Goal: Task Accomplishment & Management: Manage account settings

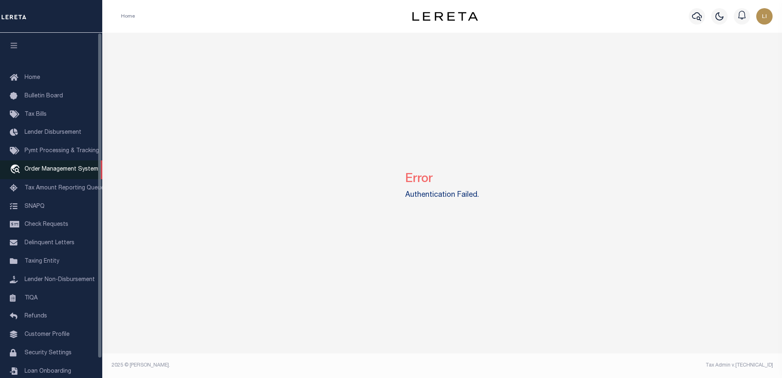
click at [42, 175] on link "travel_explore Order Management System" at bounding box center [51, 169] width 102 height 19
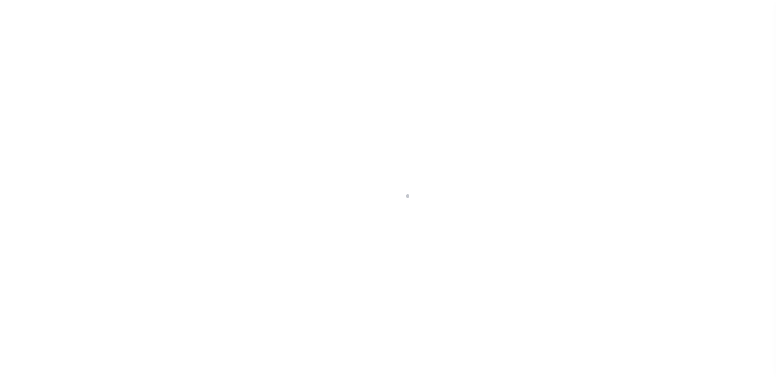
scroll to position [20, 0]
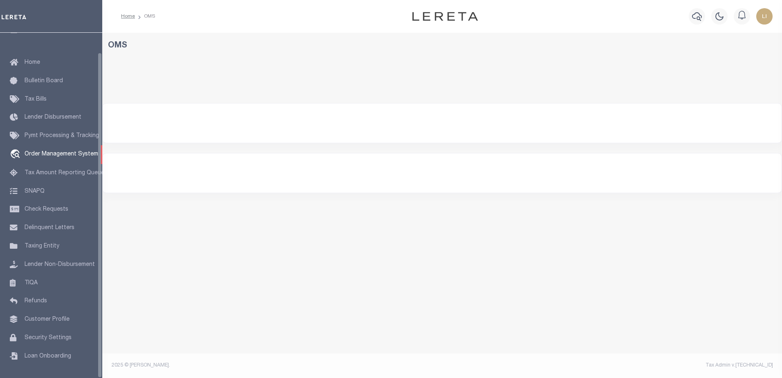
select select "200"
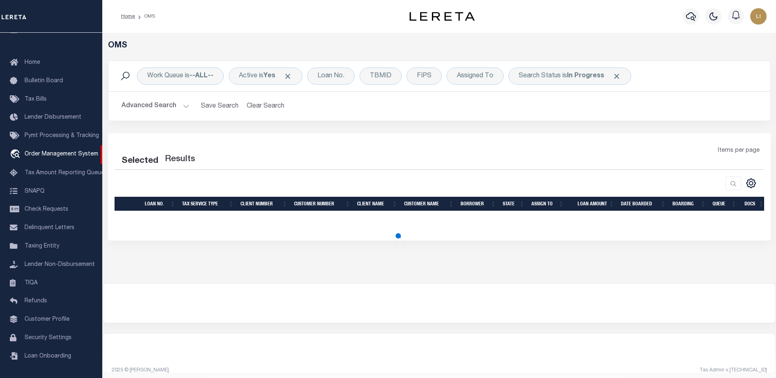
select select "200"
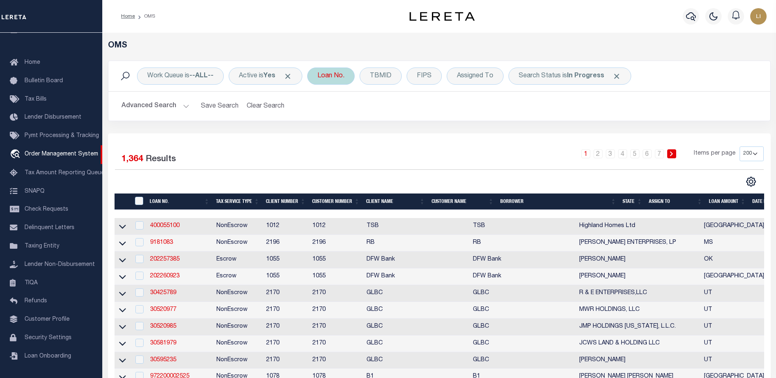
click at [346, 75] on div "Loan No." at bounding box center [330, 76] width 47 height 17
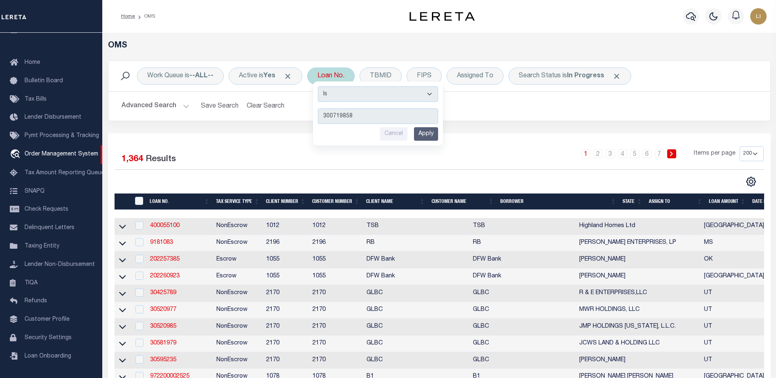
type input "300719858"
click at [426, 138] on input "Apply" at bounding box center [426, 134] width 24 height 14
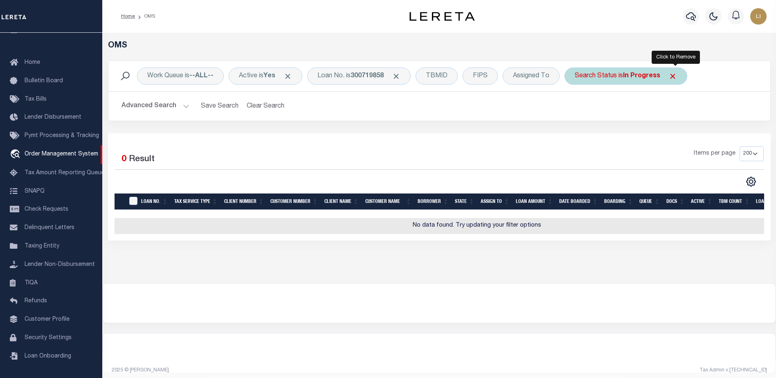
click at [677, 77] on span "Click to Remove" at bounding box center [673, 76] width 9 height 9
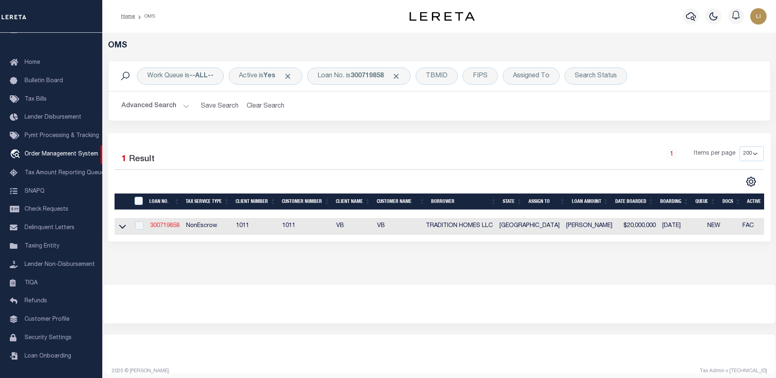
click at [157, 226] on link "300719858" at bounding box center [164, 226] width 29 height 6
type input "300719858"
type input "TRADITION HOMES LLC"
select select
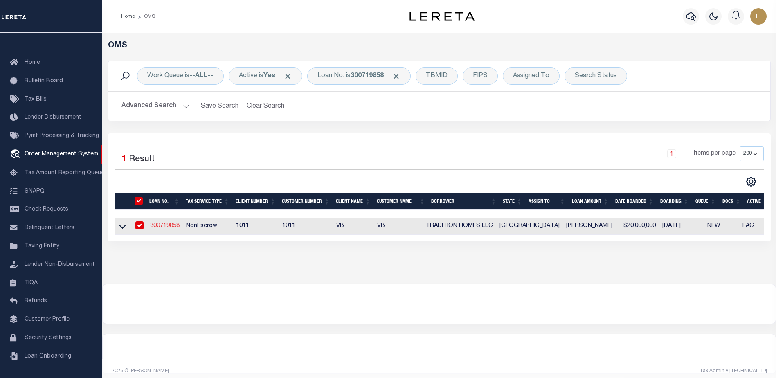
select select "NonEscrow"
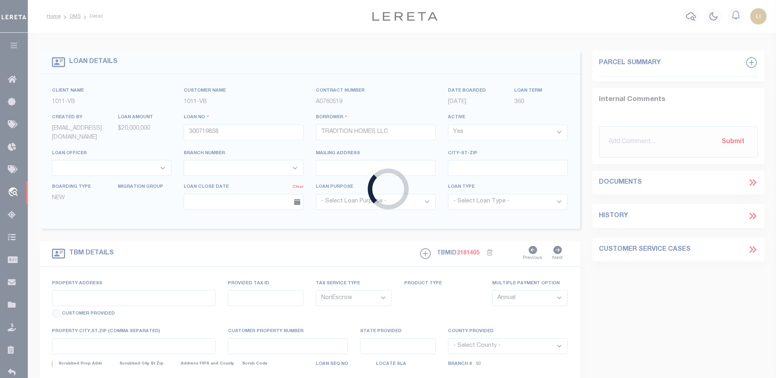
type input "2409 Excelsis Ct"
select select
type input "Celina TX"
type input "TX"
select select "Collin"
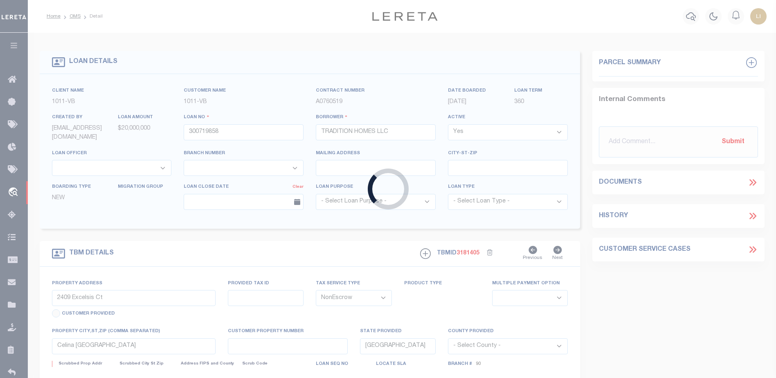
type textarea "CS: per Lamona Smith change the loan officer to Ben Weimer and officer to 90. B…"
select select "13949"
select select "2096"
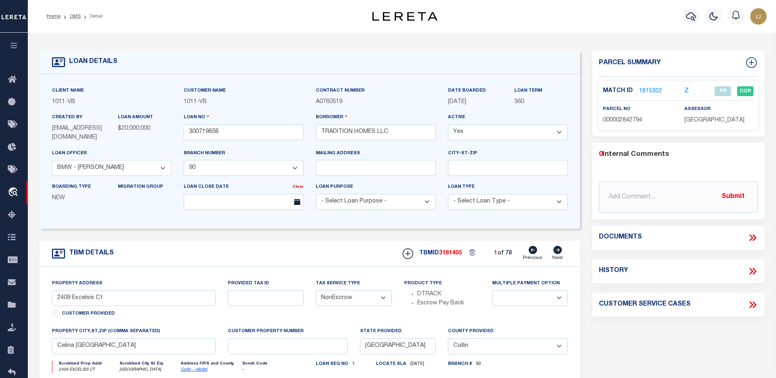
click at [752, 236] on icon at bounding box center [752, 237] width 4 height 7
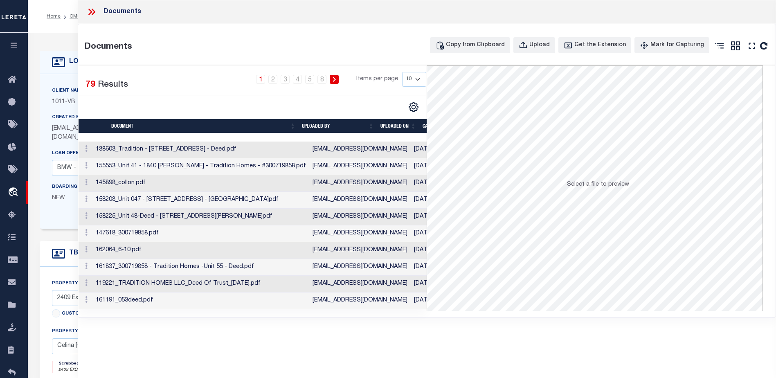
click at [242, 149] on td "138603_Tradition - Unit 17 - 2413 Hawksbury Ct. - Deed.pdf" at bounding box center [200, 150] width 217 height 17
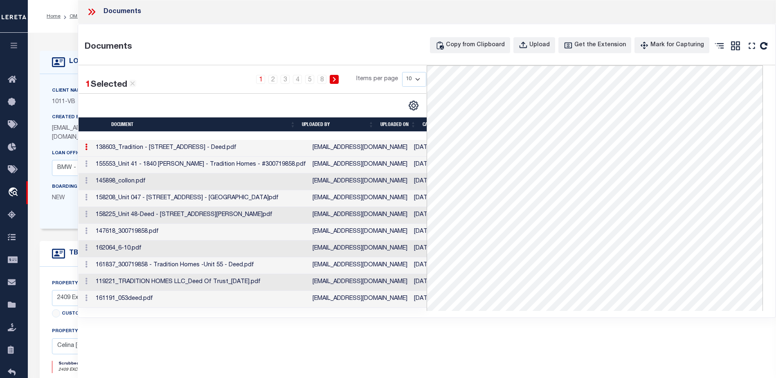
click at [207, 165] on td "155553_Unit 41 - 1840 Ellington - Tradition Homes - #300719858.pdf" at bounding box center [200, 165] width 217 height 17
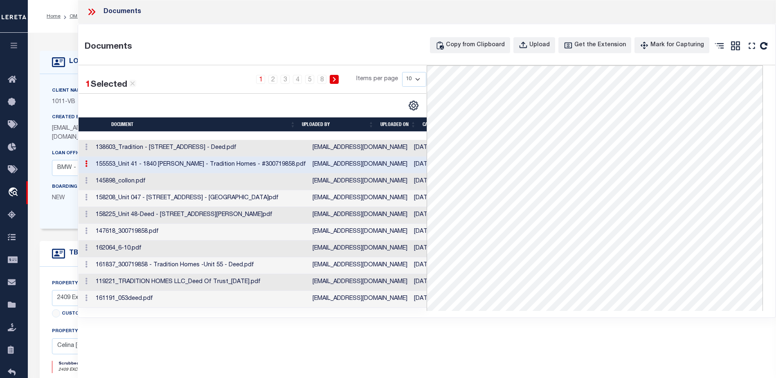
click at [207, 179] on td "145898_collon.pdf" at bounding box center [200, 181] width 217 height 17
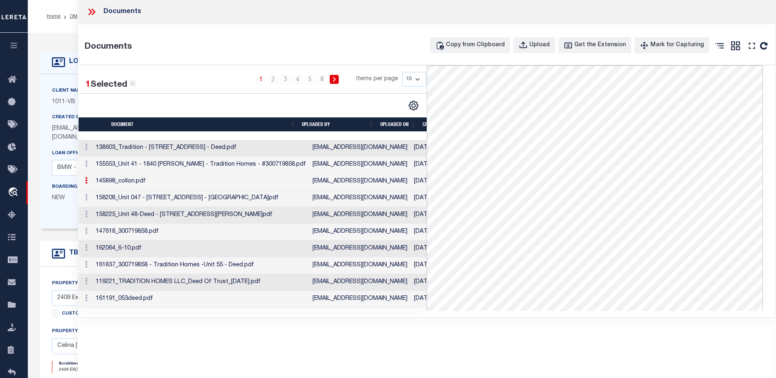
click at [209, 197] on td "158208_Unit 047 - 420 Shirebrook Lane - Deed.pdf" at bounding box center [200, 198] width 217 height 17
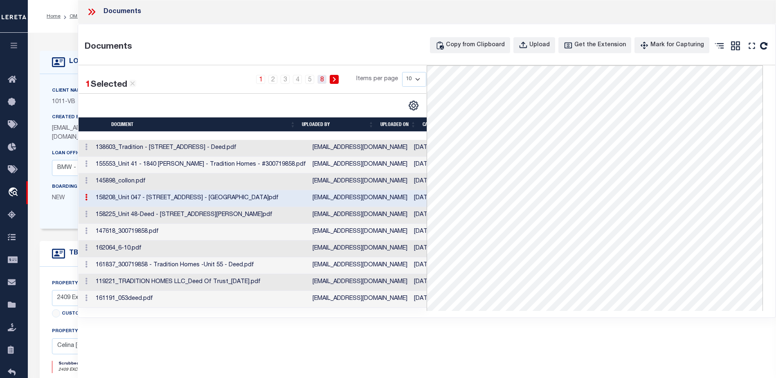
click at [322, 82] on link "8" at bounding box center [321, 79] width 9 height 9
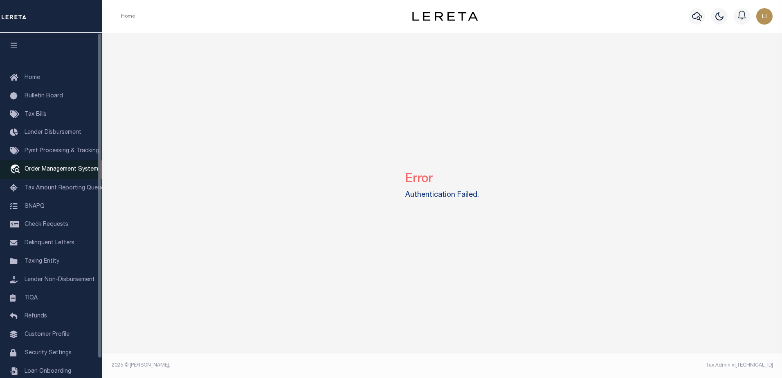
click at [57, 165] on link "travel_explore Order Management System" at bounding box center [51, 169] width 102 height 19
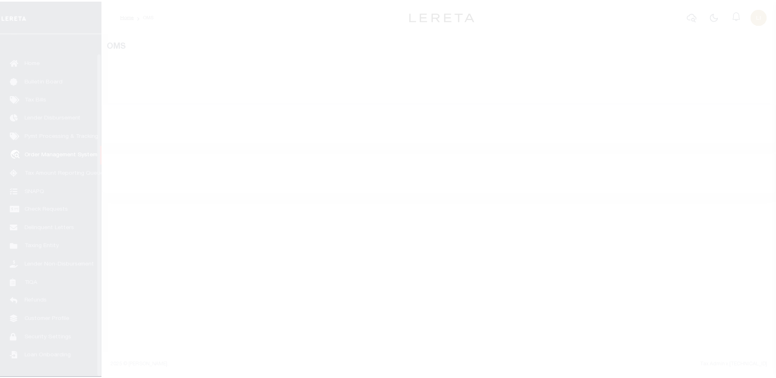
scroll to position [20, 0]
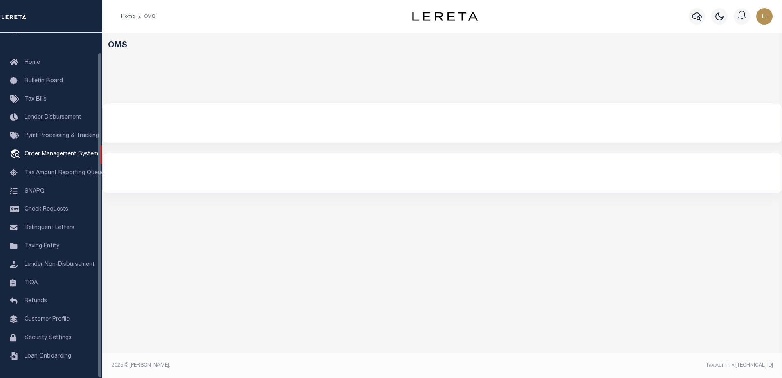
select select "200"
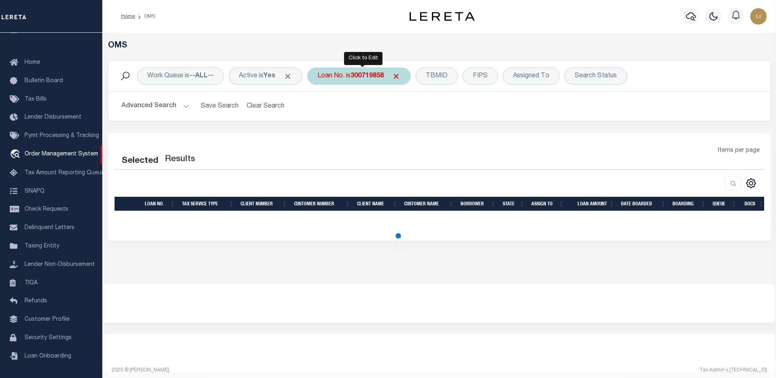
select select "200"
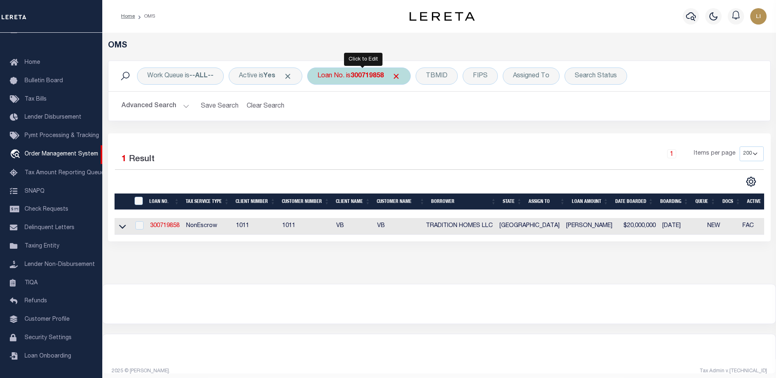
click at [364, 77] on b "300719858" at bounding box center [367, 76] width 33 height 7
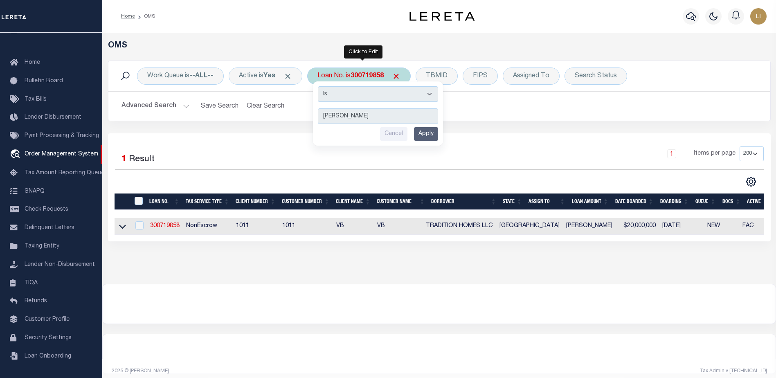
type input "llew"
click at [364, 88] on select "Is Contains" at bounding box center [378, 94] width 120 height 16
select select "c"
click at [321, 86] on select "Is Contains" at bounding box center [378, 94] width 120 height 16
click at [429, 132] on input "Apply" at bounding box center [426, 134] width 24 height 14
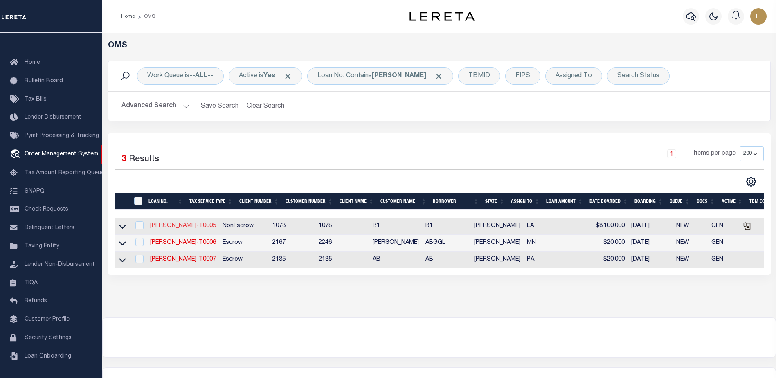
click at [165, 229] on link "LLEW-T0005" at bounding box center [183, 226] width 66 height 6
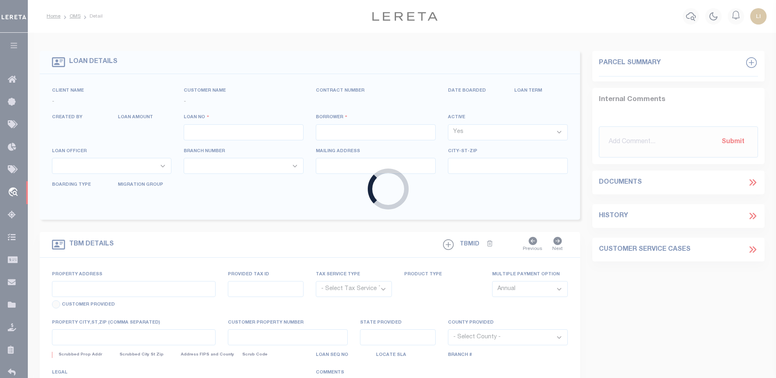
type input "LLEW-T0005"
type input "MICHAEL SCOTT"
select select
type input "136 E RAILROAD AVE"
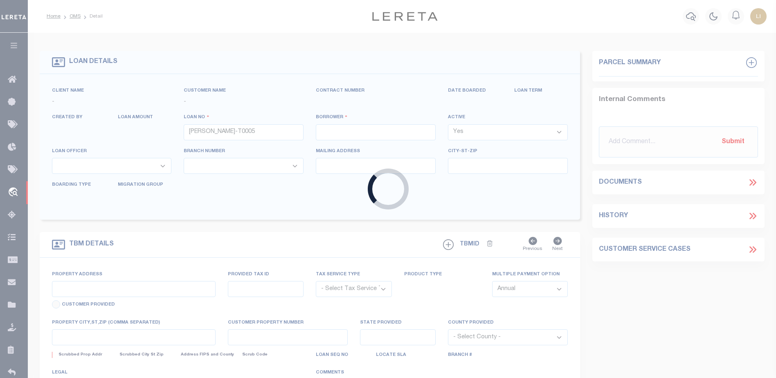
type input "INDEPENDENCE LA 70443-2708"
type input "06/28/2025"
select select "20"
select select "NonEscrow"
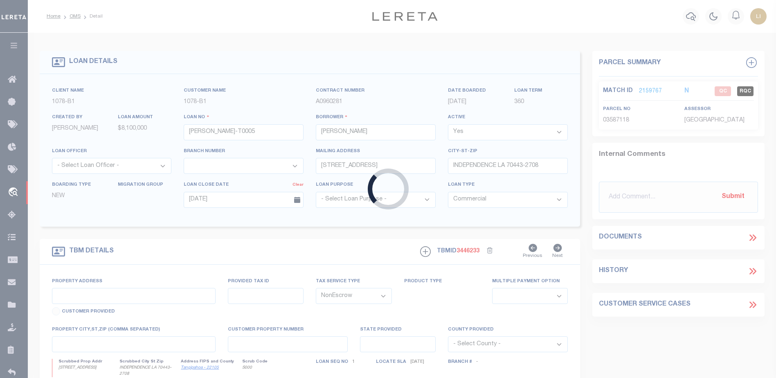
type input "136 E RAILROAD AVE"
type input "03587118"
select select
type input "INDEPENDENCE LA 70443-2708"
type input "LA"
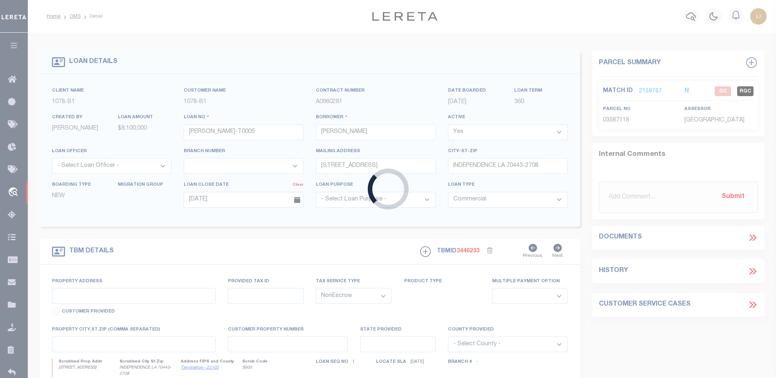
type textarea "TEST"
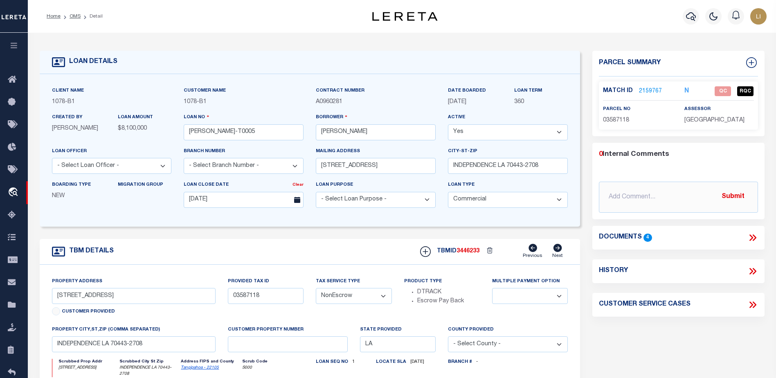
click at [751, 239] on icon at bounding box center [752, 237] width 4 height 7
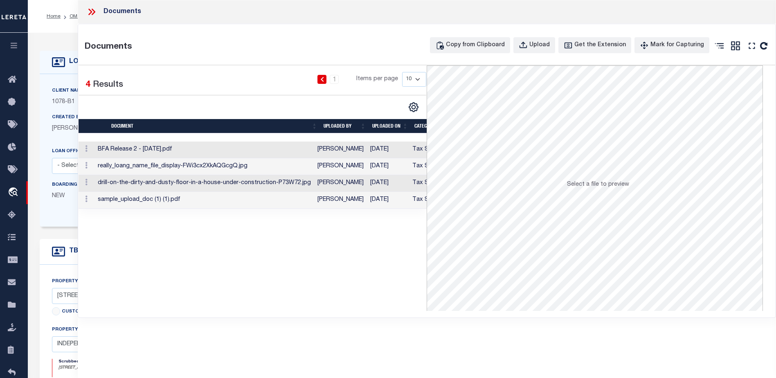
click at [205, 151] on td "BFA Release 2 - 8.13.2024.pdf" at bounding box center [205, 150] width 220 height 17
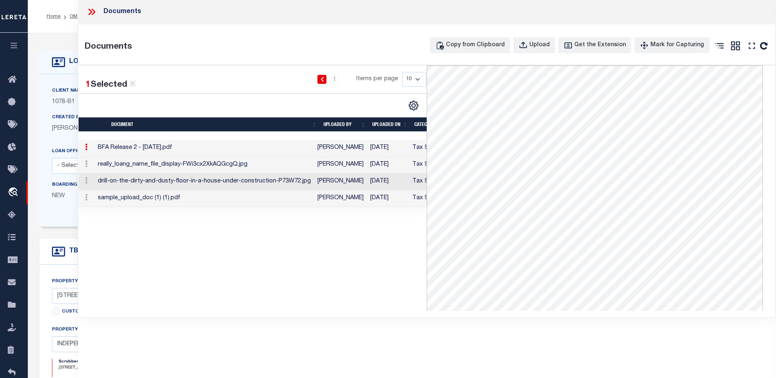
click at [208, 168] on td "really_loang_name_file_display-FWi3cx2XkAQGcgQ.jpg" at bounding box center [205, 165] width 220 height 17
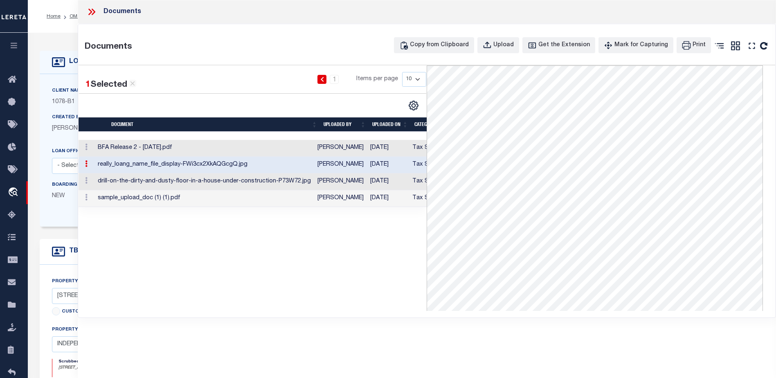
click at [174, 185] on td "drill-on-the-dirty-and-dusty-floor-in-a-house-under-construction-P73W72.jpg" at bounding box center [205, 181] width 220 height 17
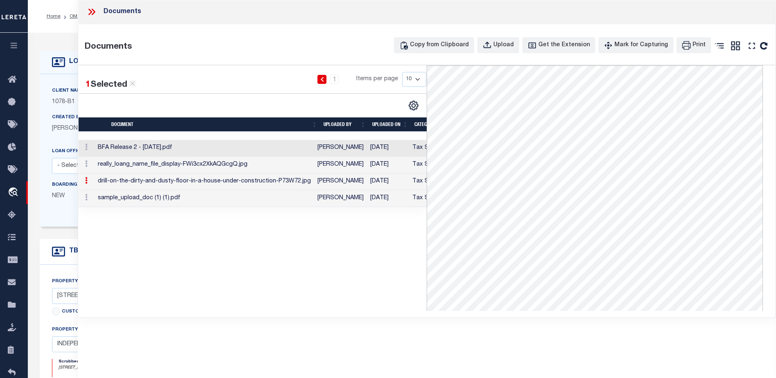
click at [178, 199] on td "sample_upload_doc (1) (1).pdf" at bounding box center [205, 198] width 220 height 17
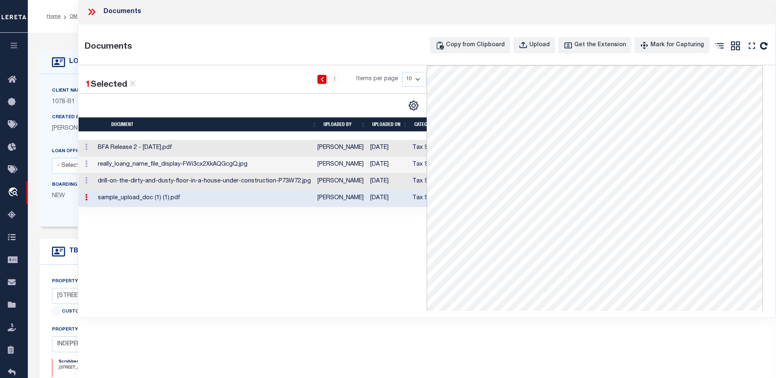
click at [222, 141] on td "BFA Release 2 - 8.13.2024.pdf" at bounding box center [205, 148] width 220 height 17
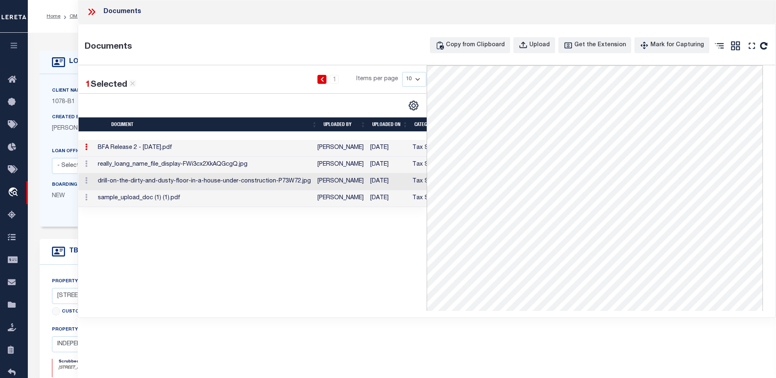
click at [201, 160] on td "really_loang_name_file_display-FWi3cx2XkAQGcgQ.jpg" at bounding box center [205, 165] width 220 height 17
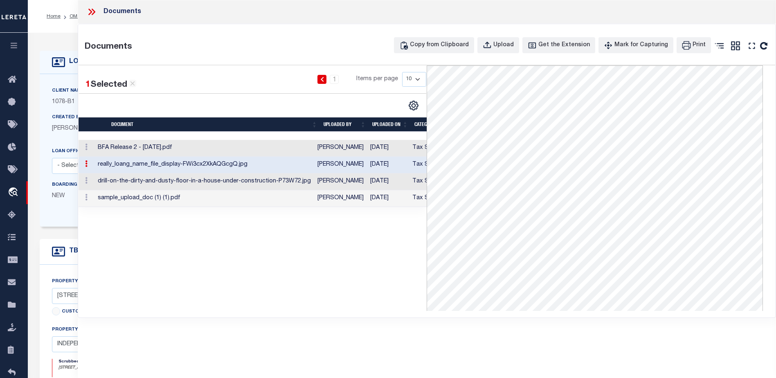
click at [239, 143] on td "BFA Release 2 - 8.13.2024.pdf" at bounding box center [205, 148] width 220 height 17
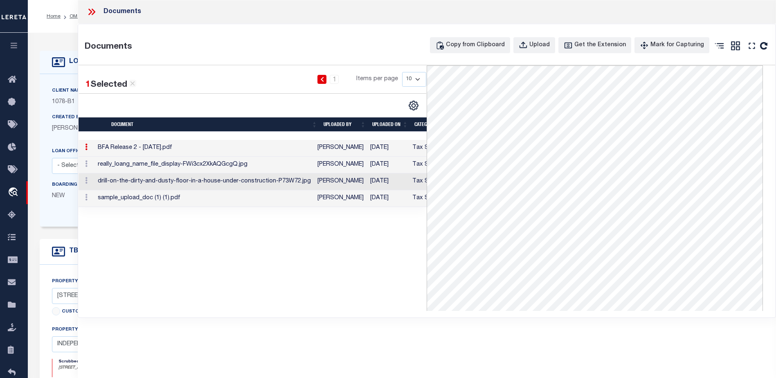
click at [224, 162] on td "really_loang_name_file_display-FWi3cx2XkAQGcgQ.jpg" at bounding box center [205, 165] width 220 height 17
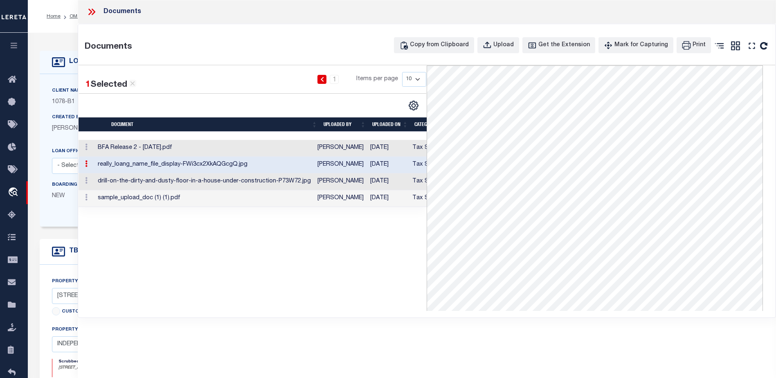
click at [218, 149] on td "BFA Release 2 - 8.13.2024.pdf" at bounding box center [205, 148] width 220 height 17
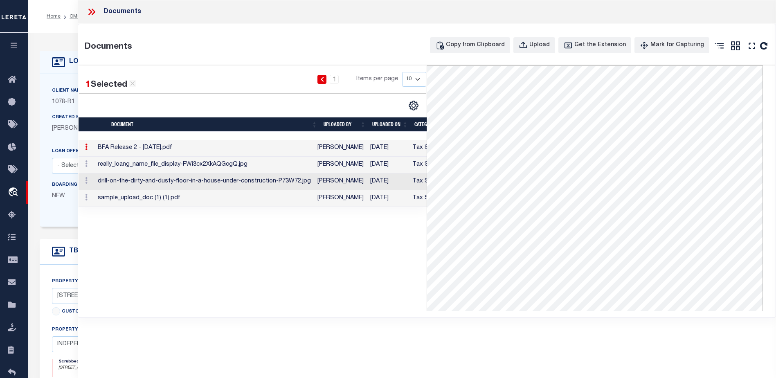
click at [178, 144] on td "BFA Release 2 - 8.13.2024.pdf" at bounding box center [205, 148] width 220 height 17
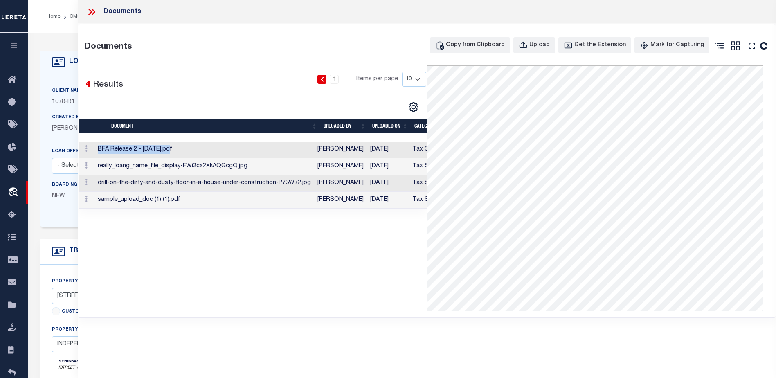
drag, startPoint x: 111, startPoint y: 152, endPoint x: 182, endPoint y: 152, distance: 70.4
click at [182, 152] on td "BFA Release 2 - 8.13.2024.pdf" at bounding box center [205, 150] width 220 height 17
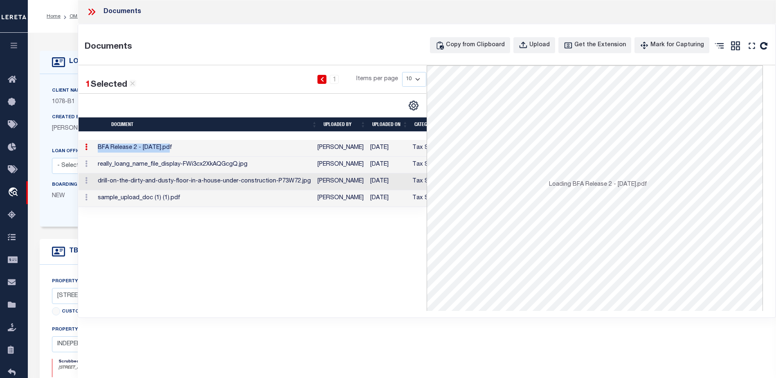
copy td "BFA Release 2 - 8.13.2024"
click at [278, 257] on div "1 Selected 4 Results 1 Items per page 10 25 50 100" at bounding box center [253, 187] width 349 height 245
click at [176, 166] on td "really_loang_name_file_display-FWi3cx2XkAQGcgQ.jpg" at bounding box center [205, 165] width 220 height 17
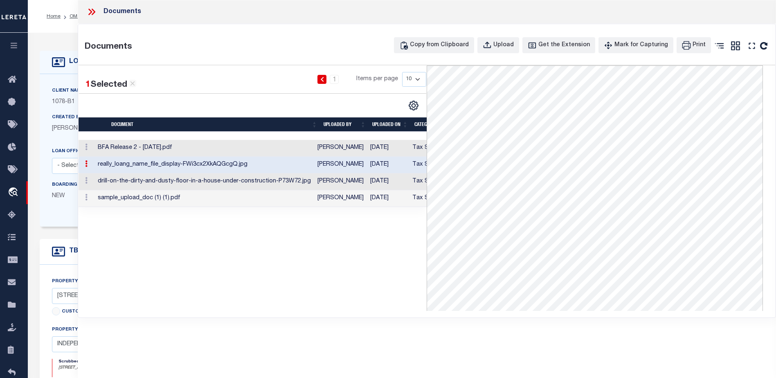
click at [119, 200] on td "sample_upload_doc (1) (1).pdf" at bounding box center [205, 198] width 220 height 17
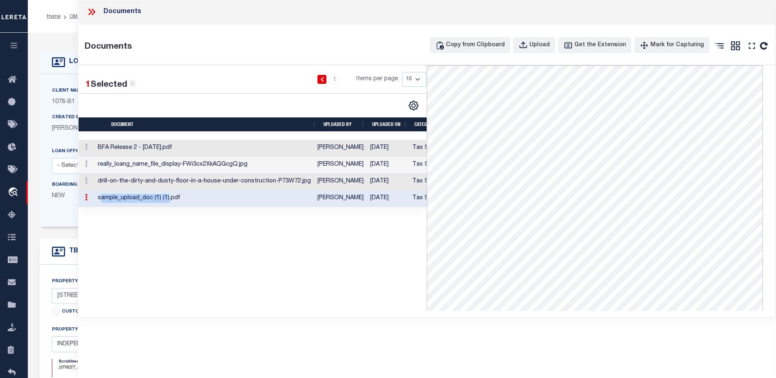
drag, startPoint x: 115, startPoint y: 200, endPoint x: 181, endPoint y: 199, distance: 66.3
click at [181, 199] on td "sample_upload_doc (1) (1).pdf" at bounding box center [205, 198] width 220 height 17
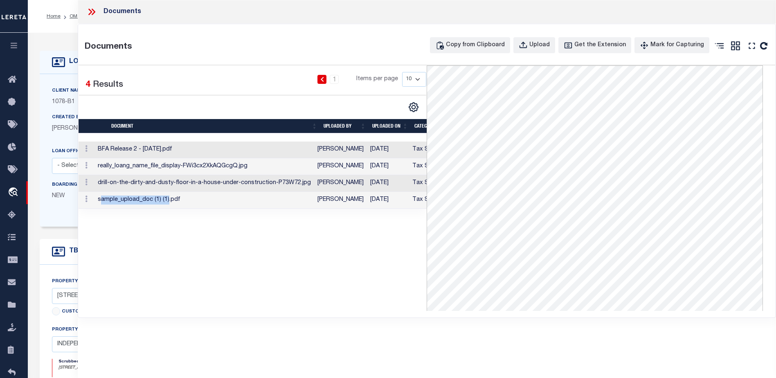
copy td "ample_upload_doc (1) (1)"
click at [94, 8] on icon at bounding box center [91, 12] width 11 height 11
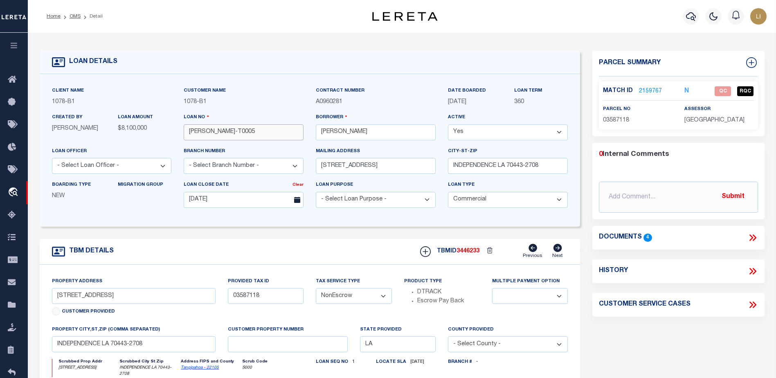
drag, startPoint x: 243, startPoint y: 138, endPoint x: 176, endPoint y: 129, distance: 67.3
click at [170, 128] on div "Client Name 1078 - B1 Customer Name 1078 - B1" at bounding box center [310, 150] width 529 height 128
